Goal: Entertainment & Leisure: Consume media (video, audio)

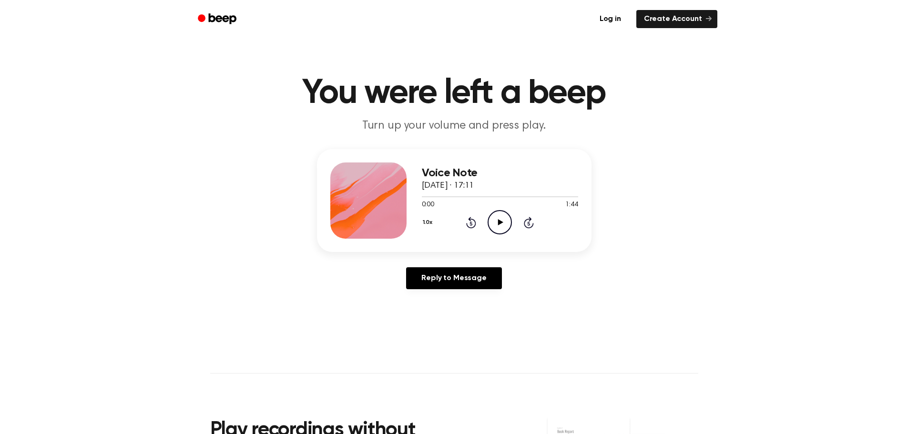
click at [501, 226] on icon "Play Audio" at bounding box center [500, 222] width 24 height 24
click at [498, 223] on icon "Play Audio" at bounding box center [500, 222] width 24 height 24
click at [501, 219] on icon "Play Audio" at bounding box center [500, 222] width 24 height 24
click at [501, 223] on icon at bounding box center [500, 222] width 5 height 6
click at [500, 222] on icon at bounding box center [500, 222] width 5 height 6
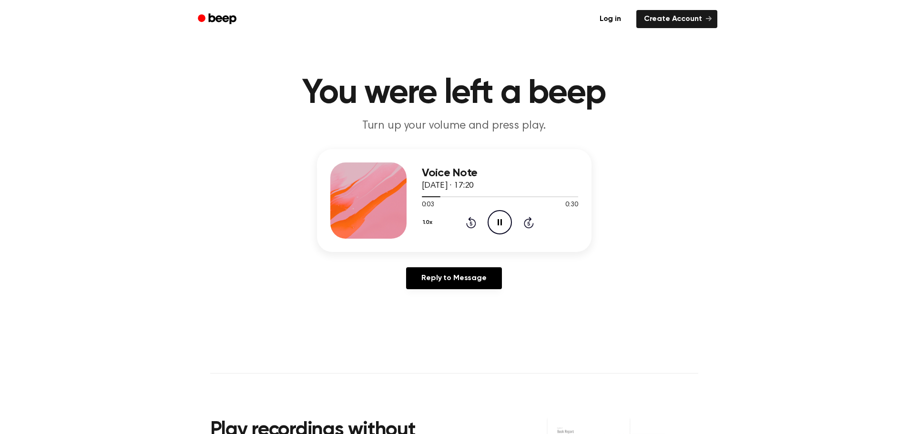
click at [499, 222] on icon at bounding box center [500, 222] width 4 height 6
click at [494, 224] on icon "Play Audio" at bounding box center [500, 222] width 24 height 24
